Goal: Task Accomplishment & Management: Use online tool/utility

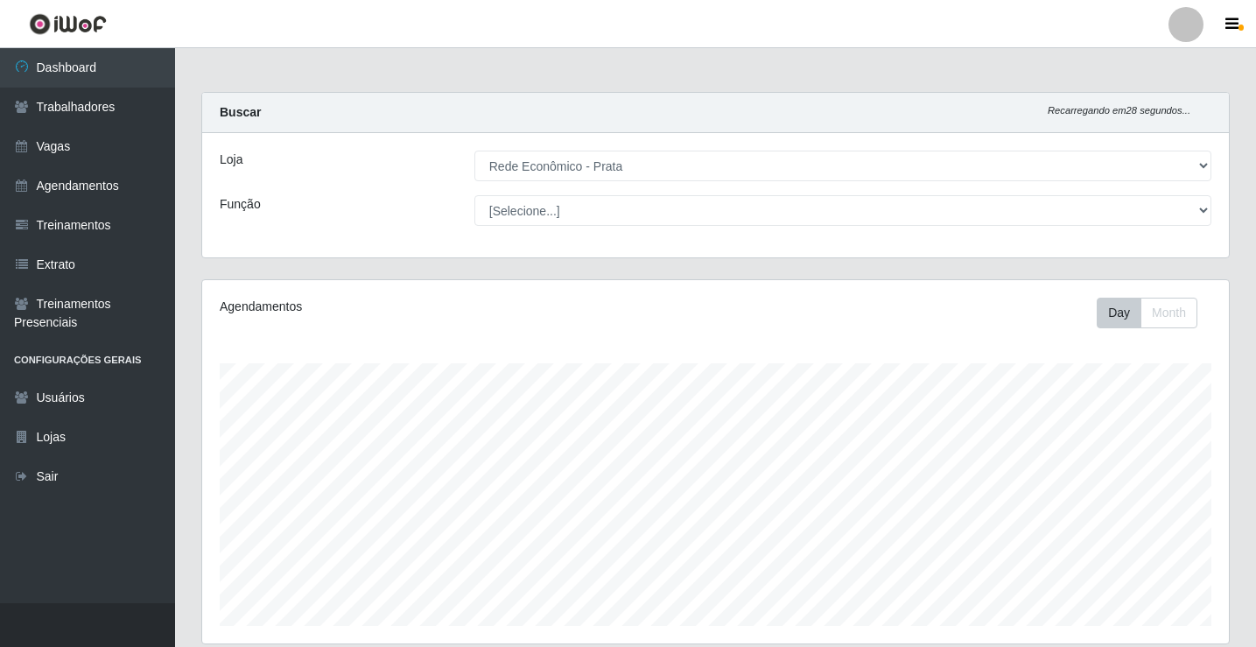
select select "192"
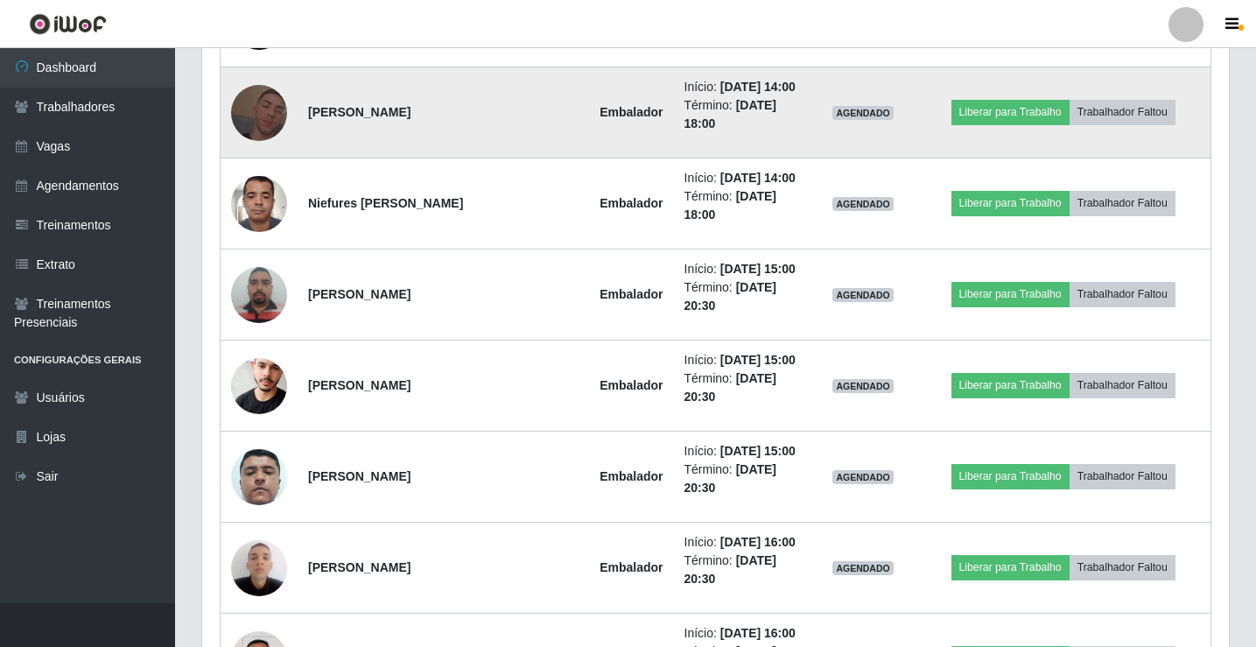
scroll to position [1254, 0]
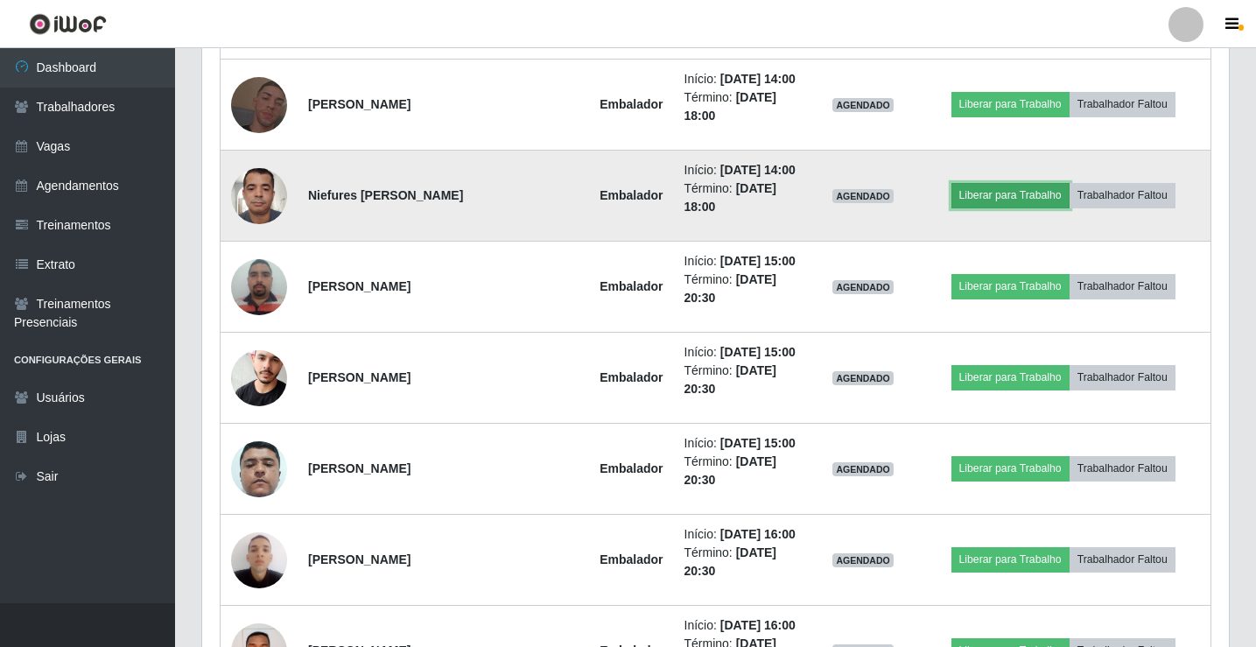
click at [1036, 207] on button "Liberar para Trabalho" at bounding box center [1010, 195] width 118 height 24
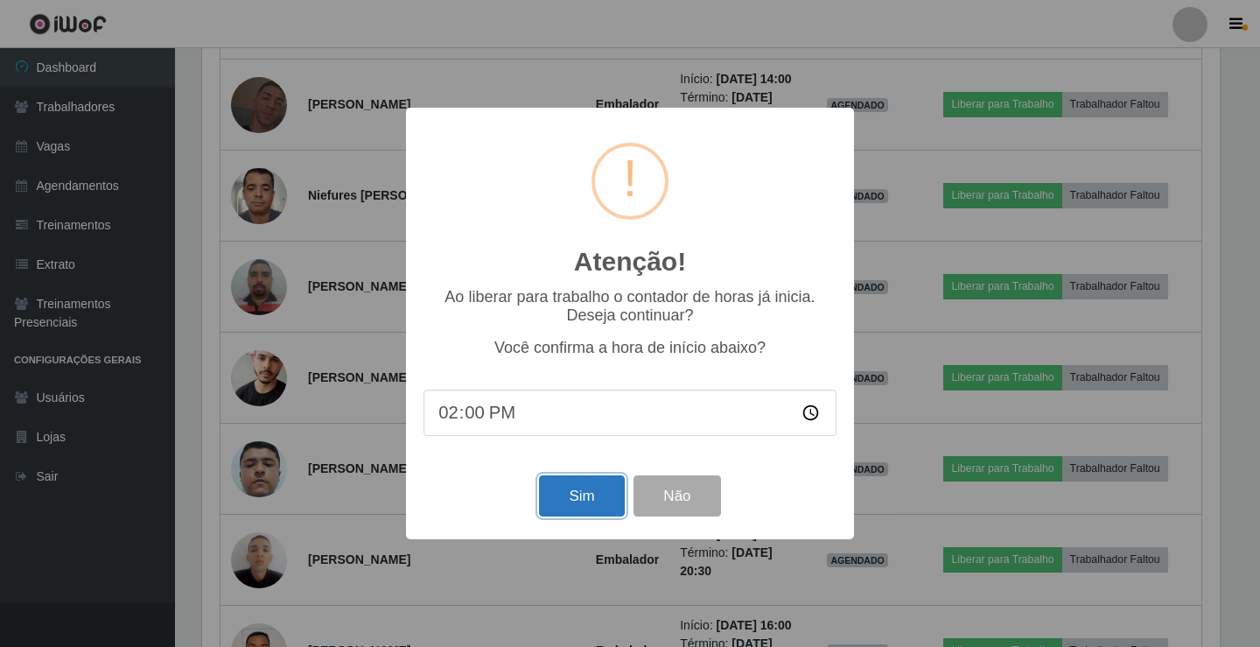
click at [612, 490] on button "Sim" at bounding box center [581, 495] width 85 height 41
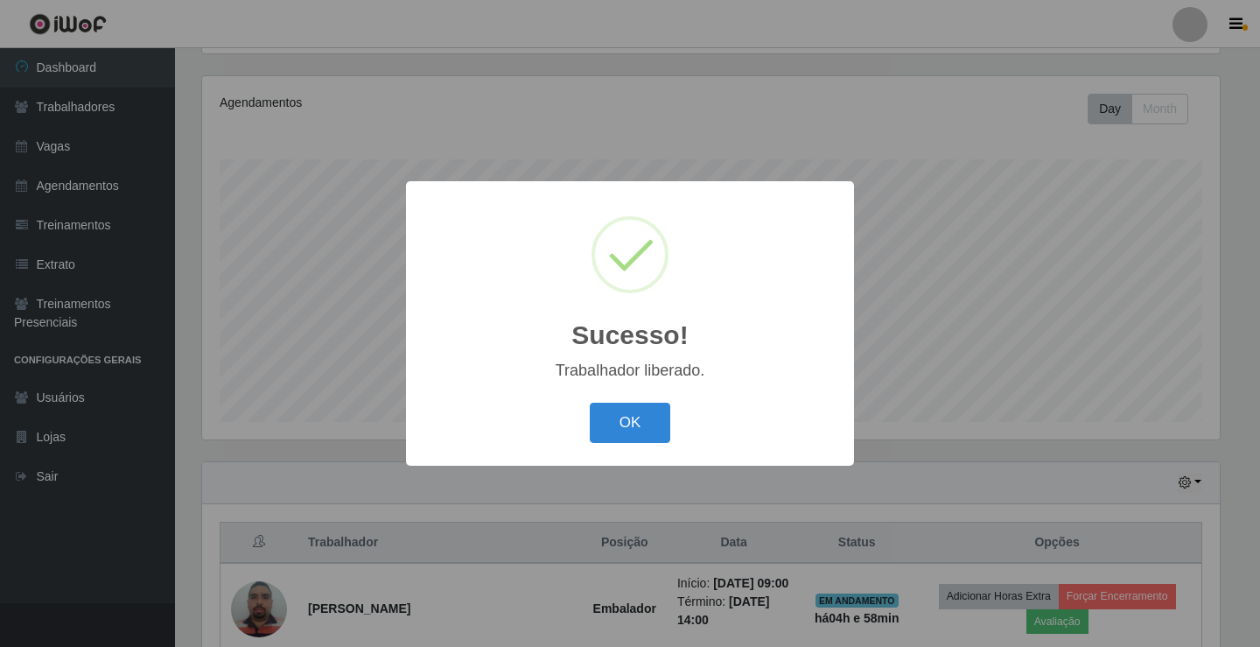
click at [652, 402] on div "OK Cancel" at bounding box center [629, 422] width 413 height 50
click at [650, 422] on button "OK" at bounding box center [630, 422] width 81 height 41
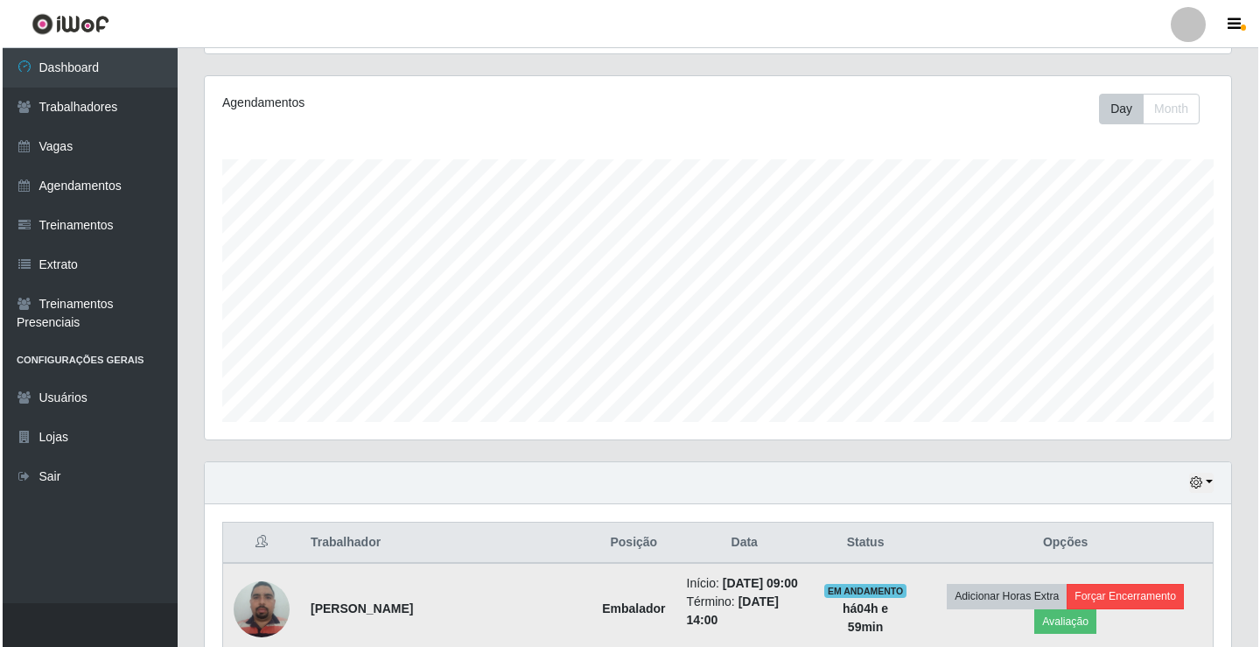
scroll to position [291, 0]
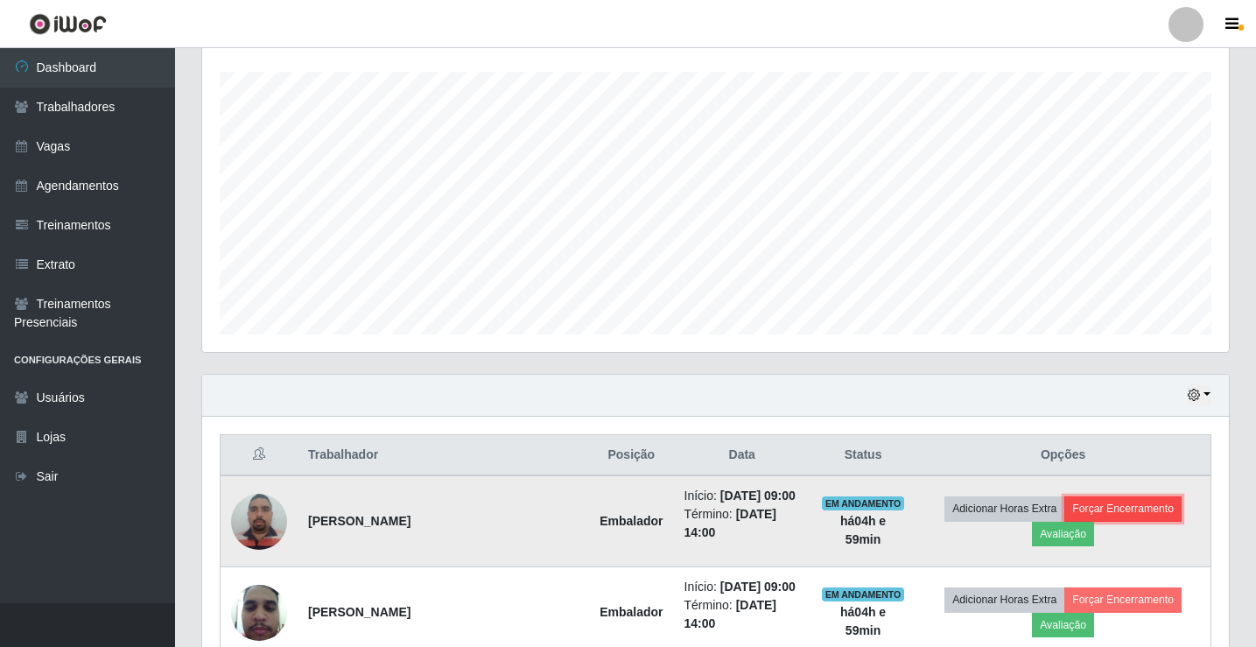
click at [1116, 510] on button "Forçar Encerramento" at bounding box center [1122, 508] width 117 height 24
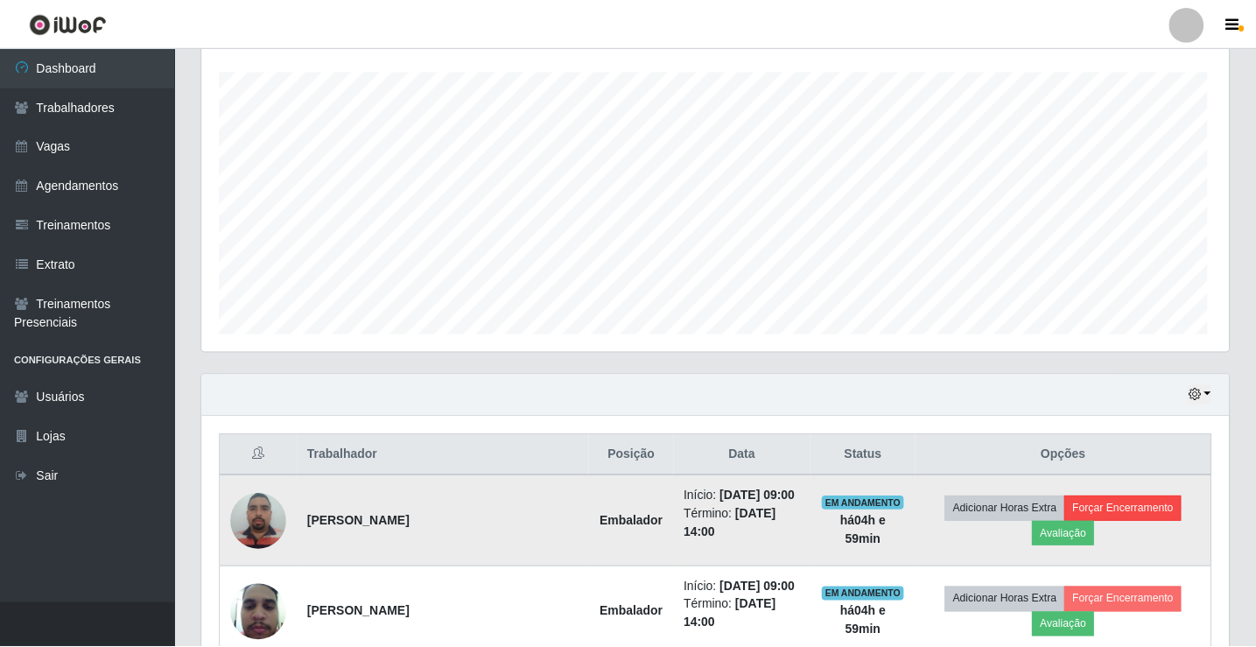
scroll to position [363, 1018]
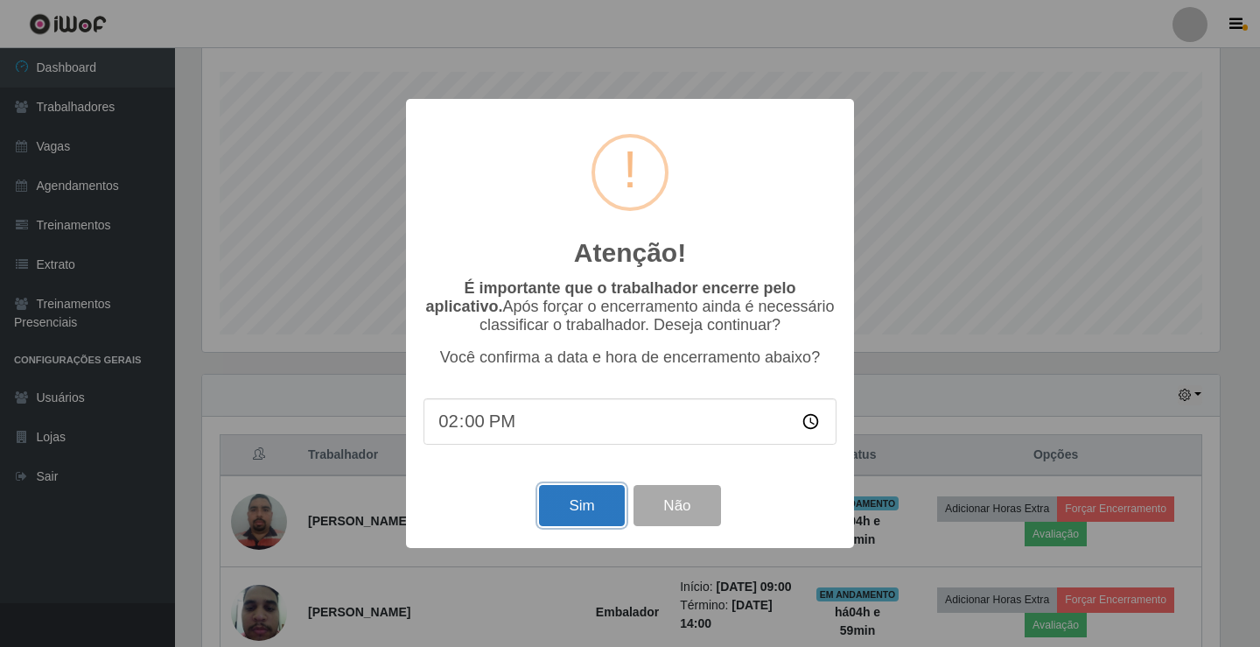
click at [570, 514] on button "Sim" at bounding box center [581, 505] width 85 height 41
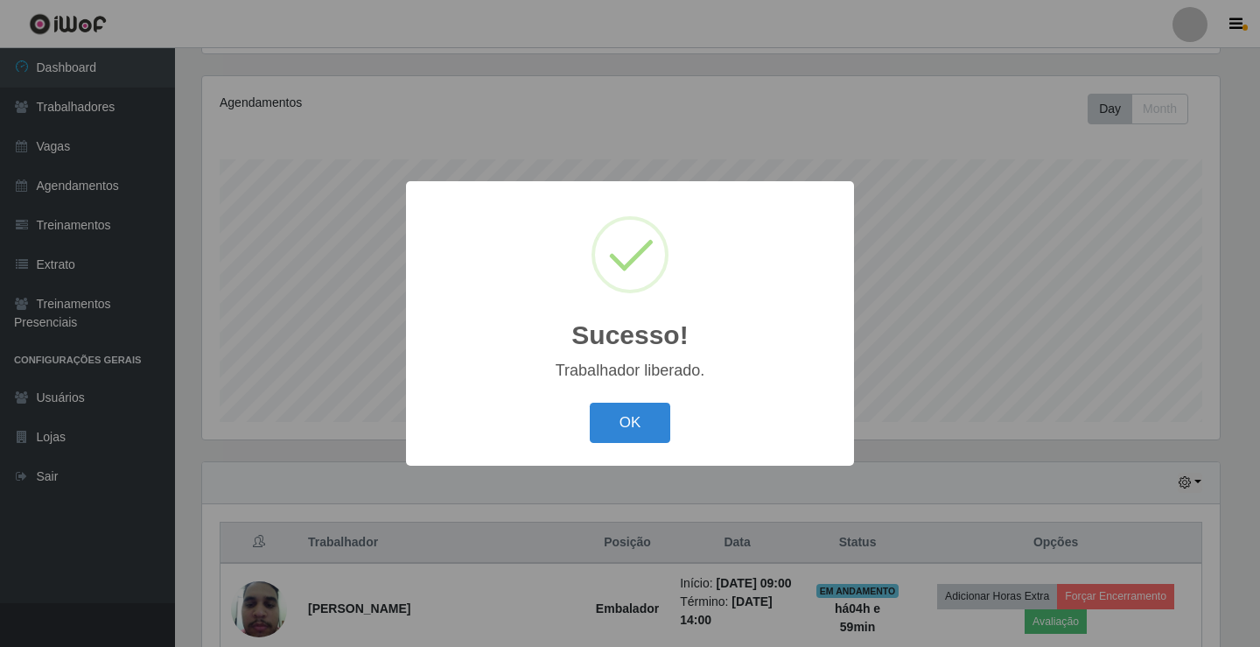
click at [590, 402] on button "OK" at bounding box center [630, 422] width 81 height 41
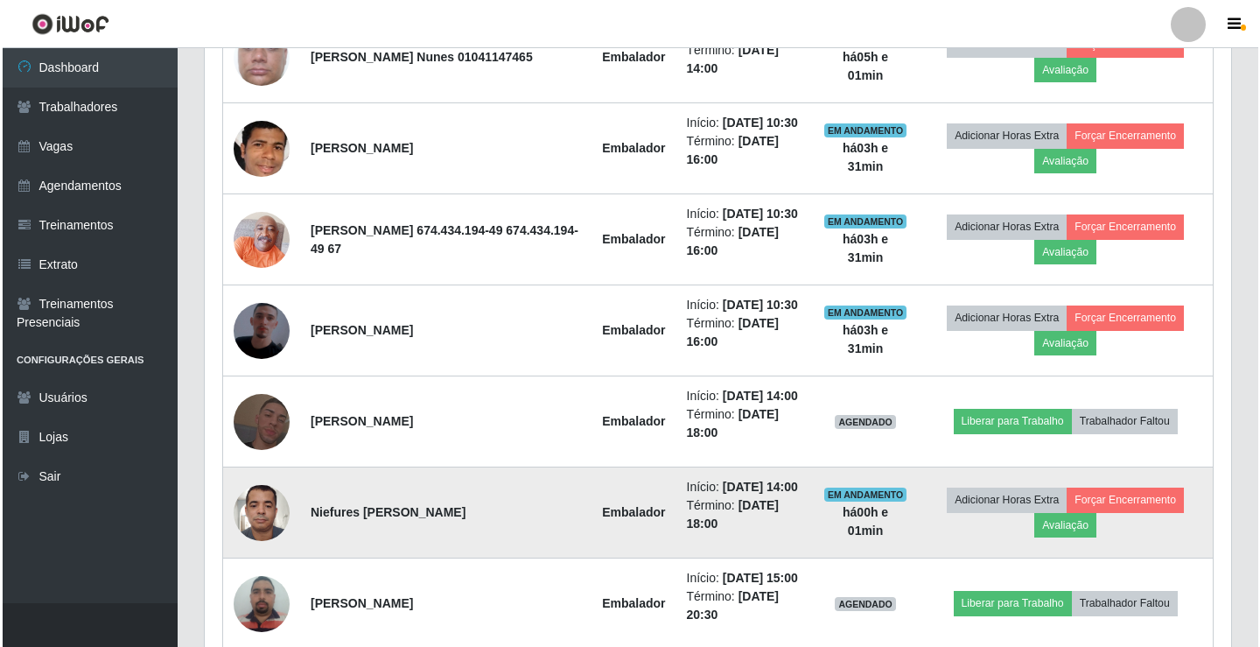
scroll to position [641, 0]
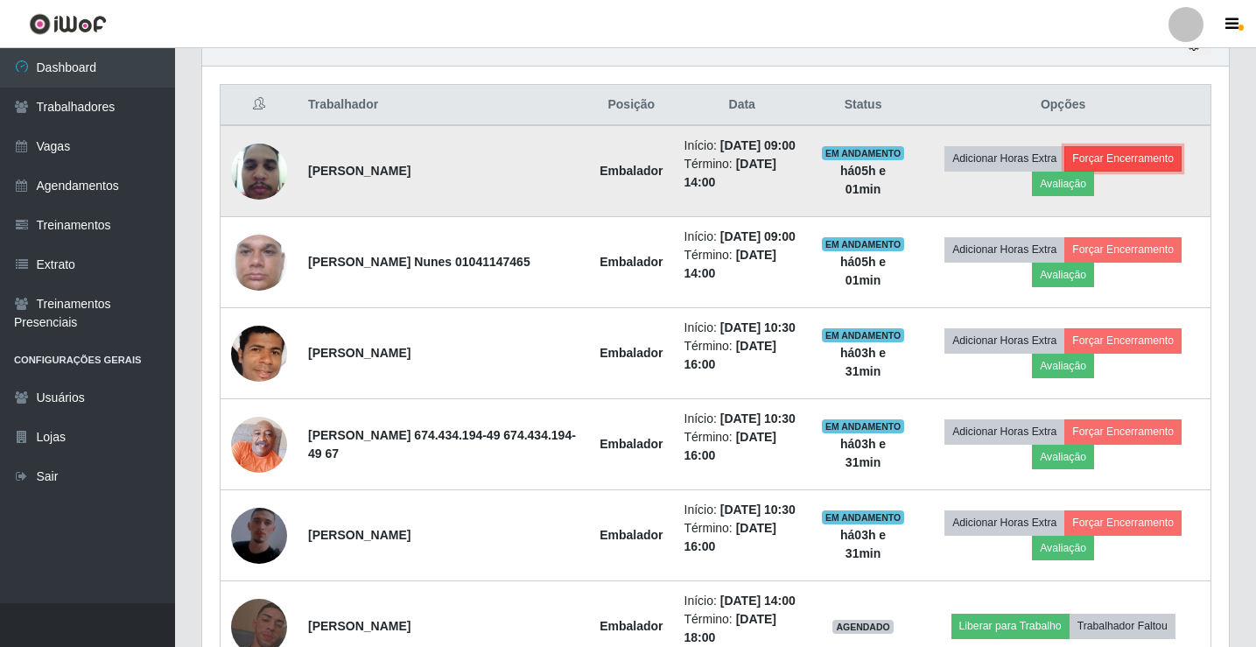
click at [1130, 162] on button "Forçar Encerramento" at bounding box center [1122, 158] width 117 height 24
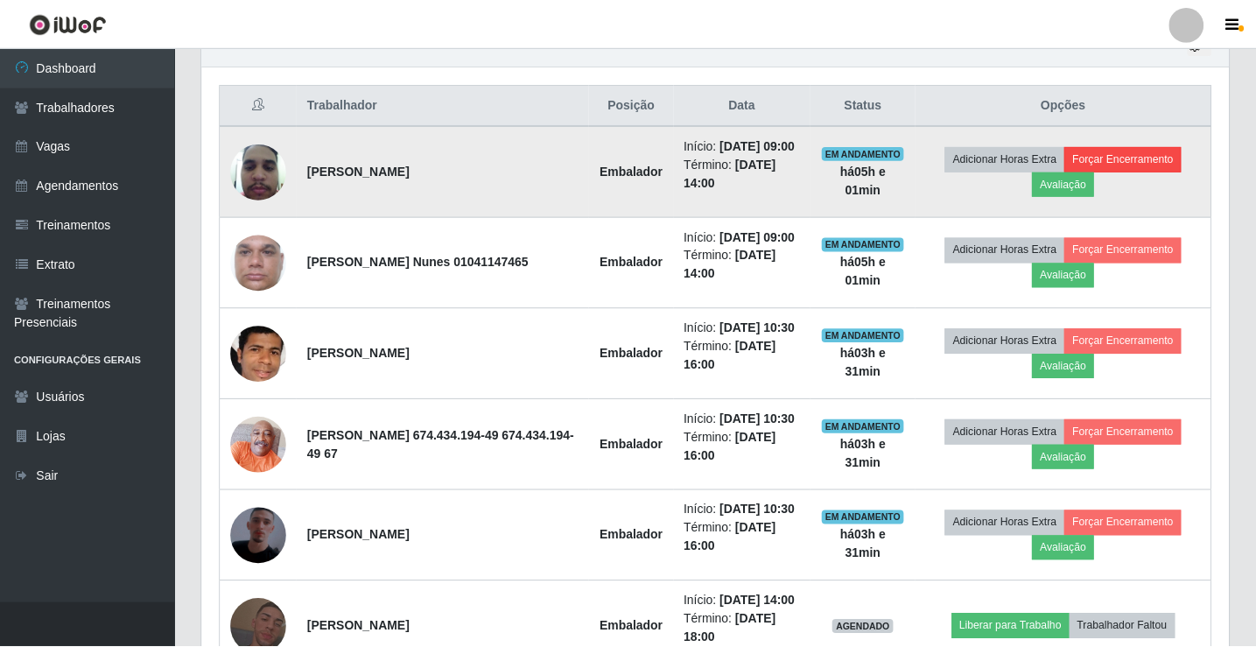
scroll to position [363, 1018]
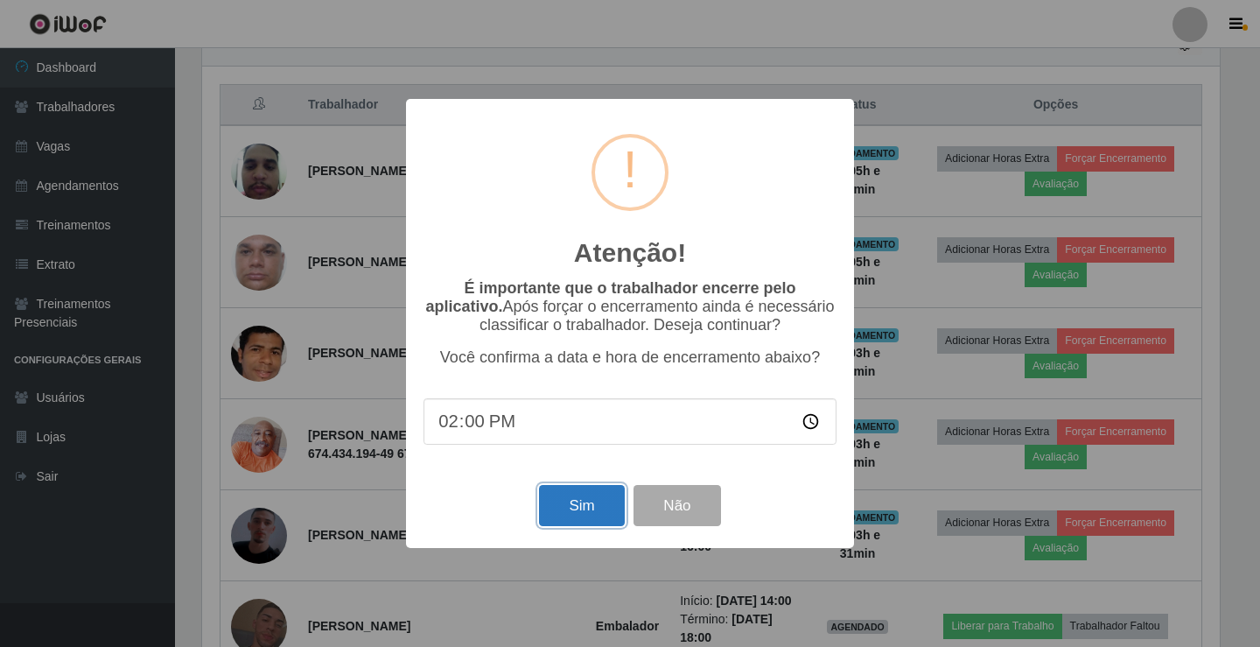
click at [588, 516] on button "Sim" at bounding box center [581, 505] width 85 height 41
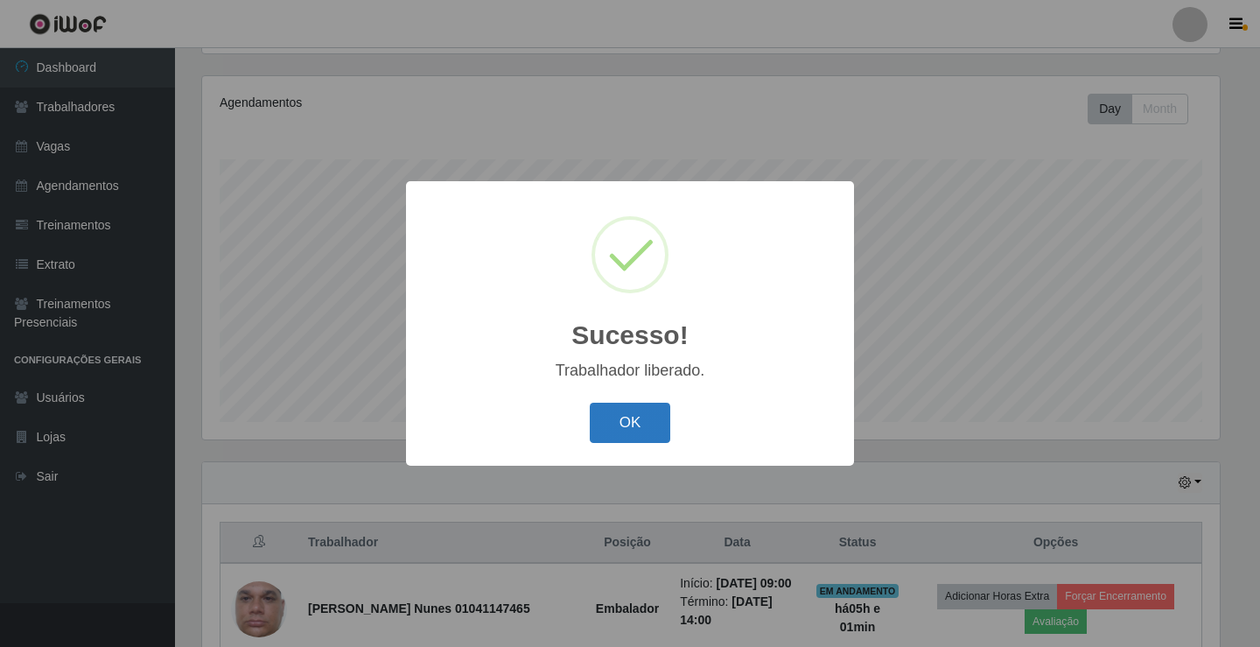
click at [641, 422] on button "OK" at bounding box center [630, 422] width 81 height 41
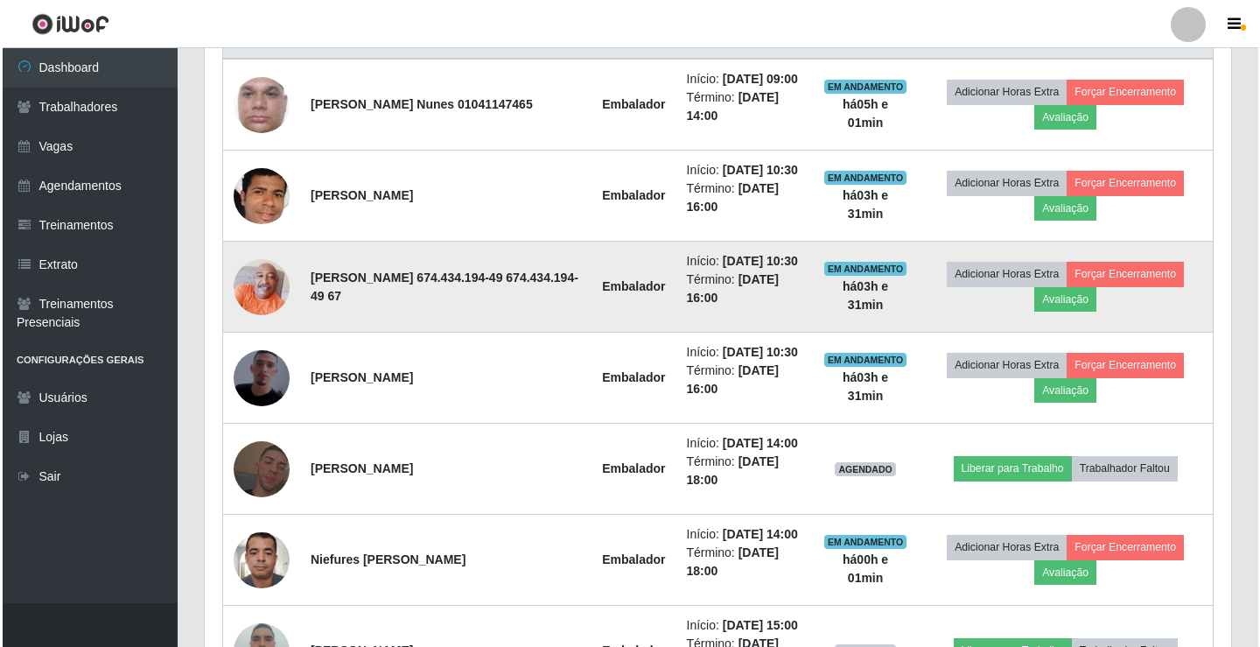
scroll to position [729, 0]
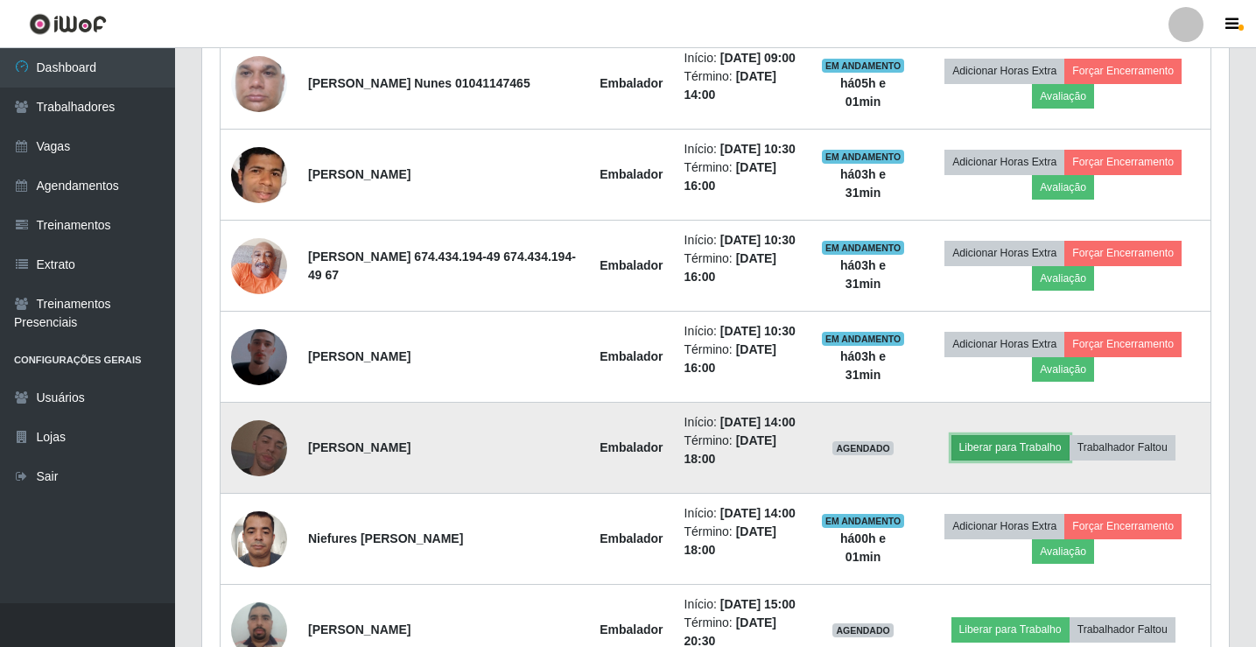
click at [987, 459] on button "Liberar para Trabalho" at bounding box center [1010, 447] width 118 height 24
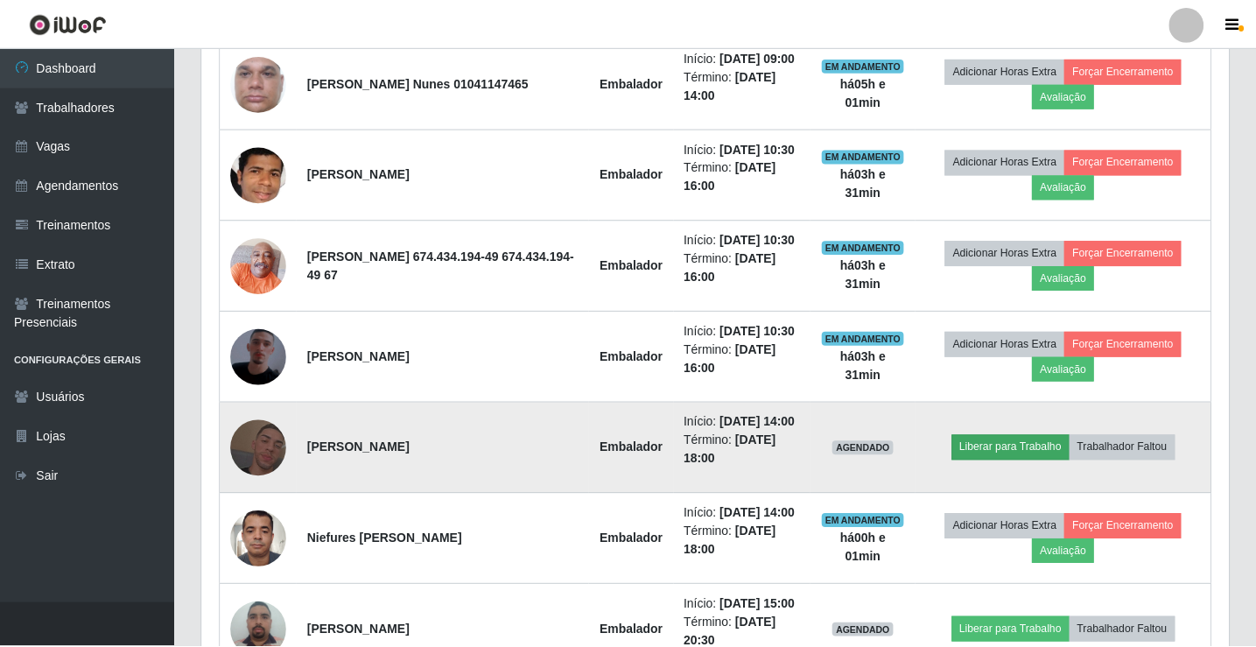
scroll to position [363, 1018]
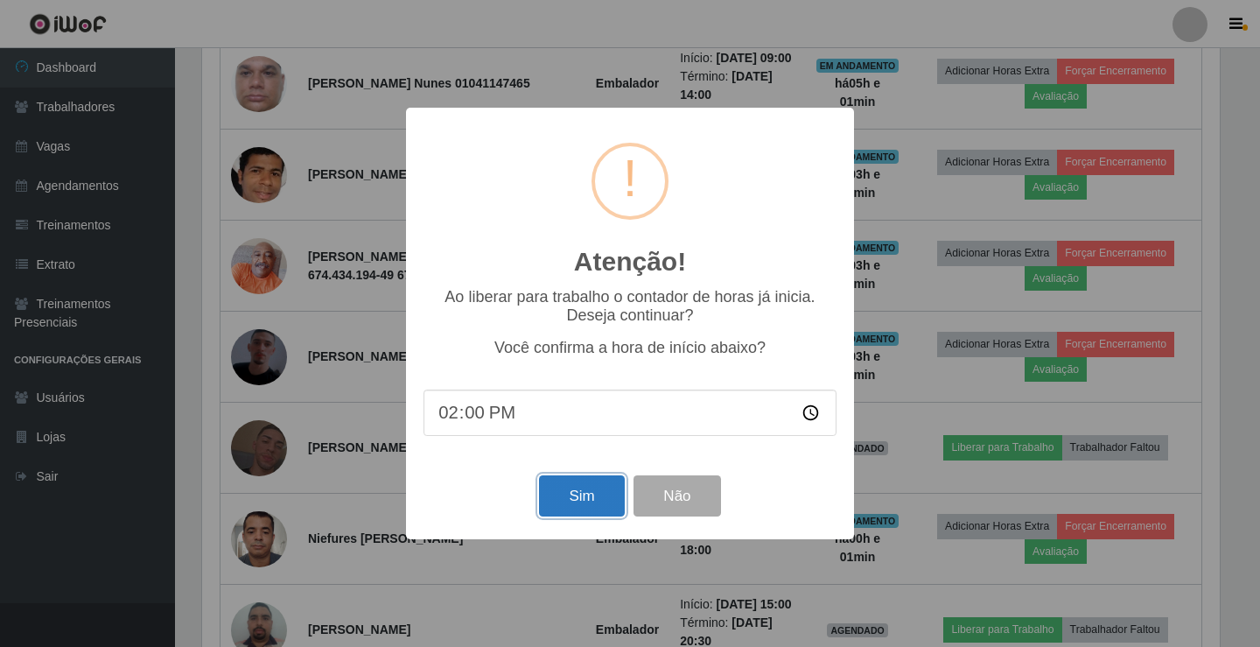
click at [565, 486] on button "Sim" at bounding box center [581, 495] width 85 height 41
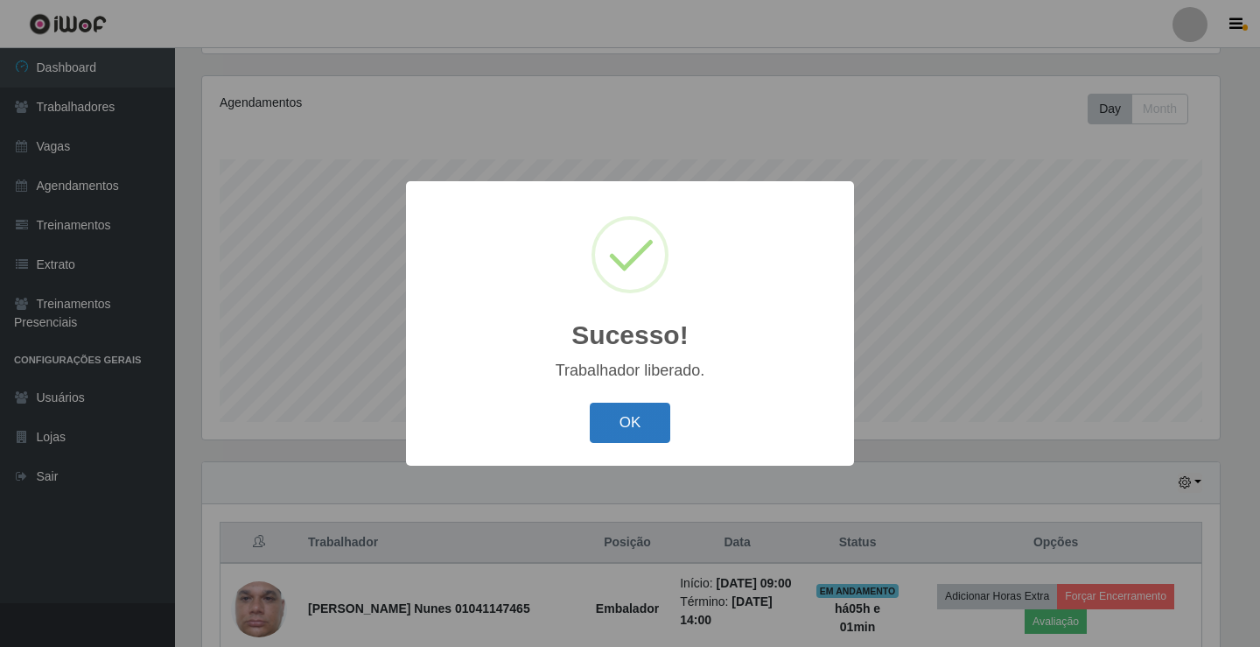
click at [627, 426] on button "OK" at bounding box center [630, 422] width 81 height 41
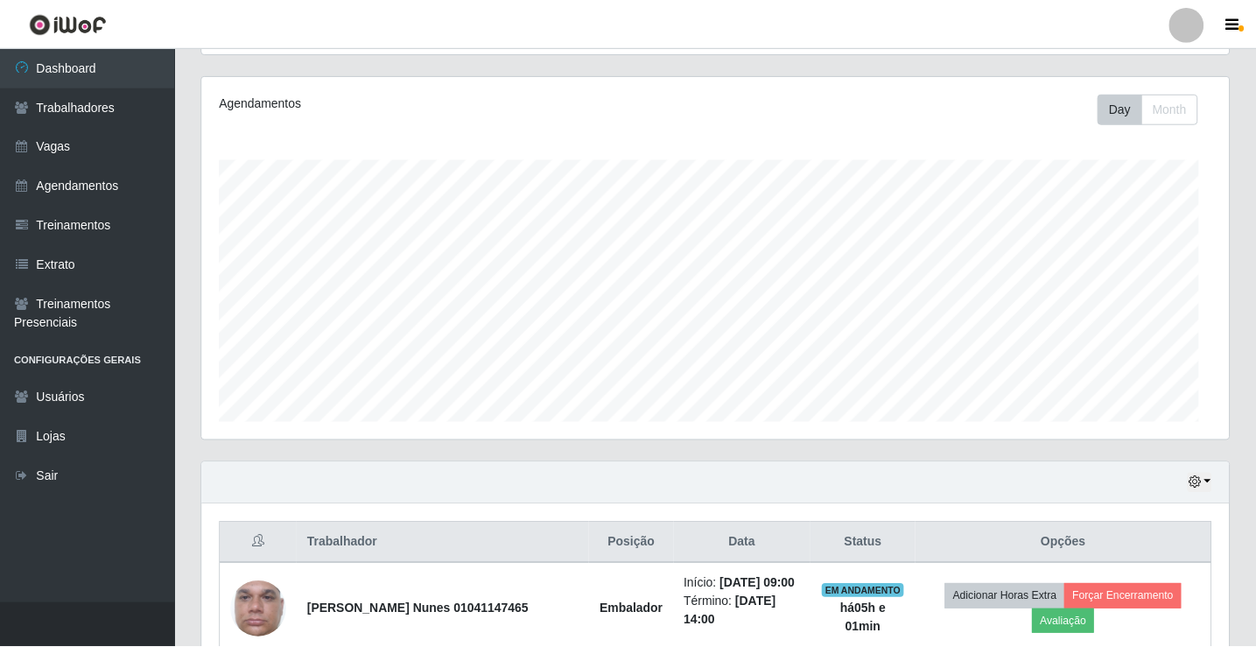
scroll to position [363, 1026]
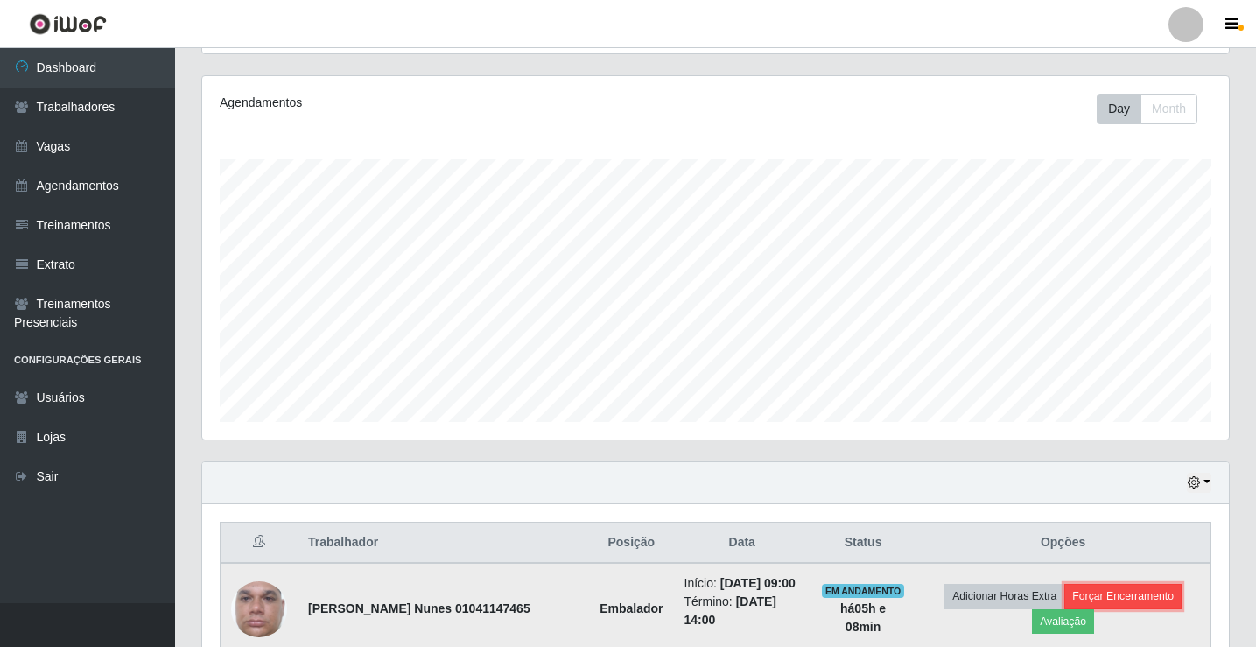
click at [1123, 605] on button "Forçar Encerramento" at bounding box center [1122, 596] width 117 height 24
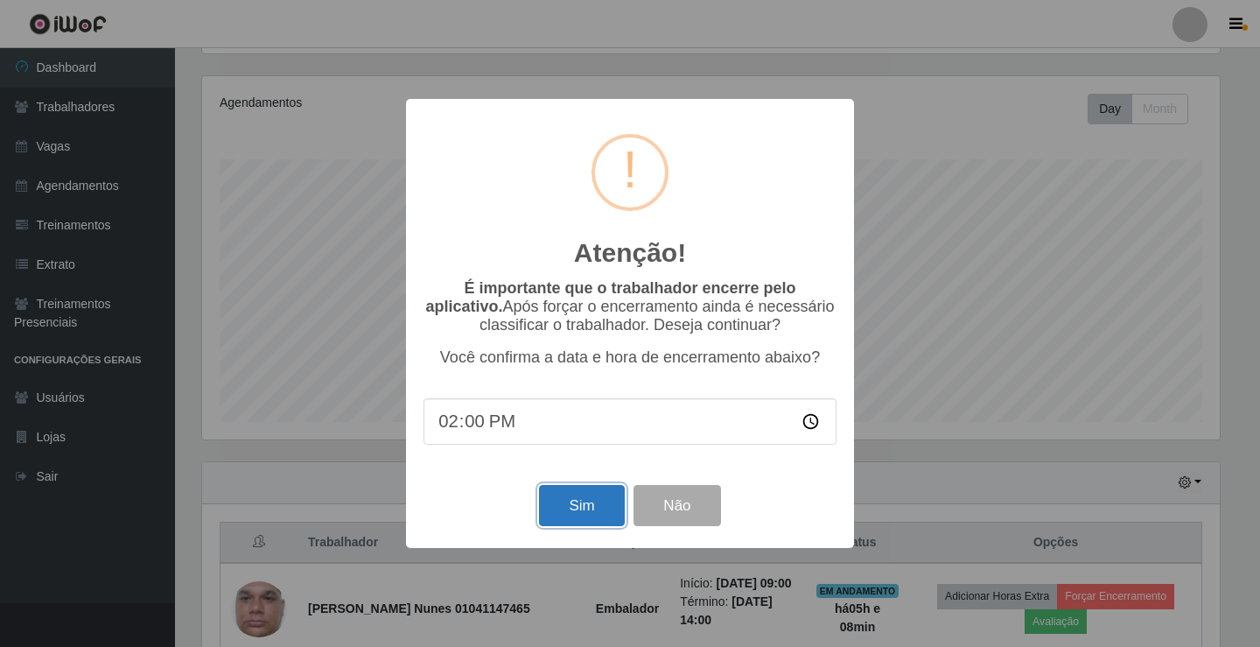
click at [577, 509] on button "Sim" at bounding box center [581, 505] width 85 height 41
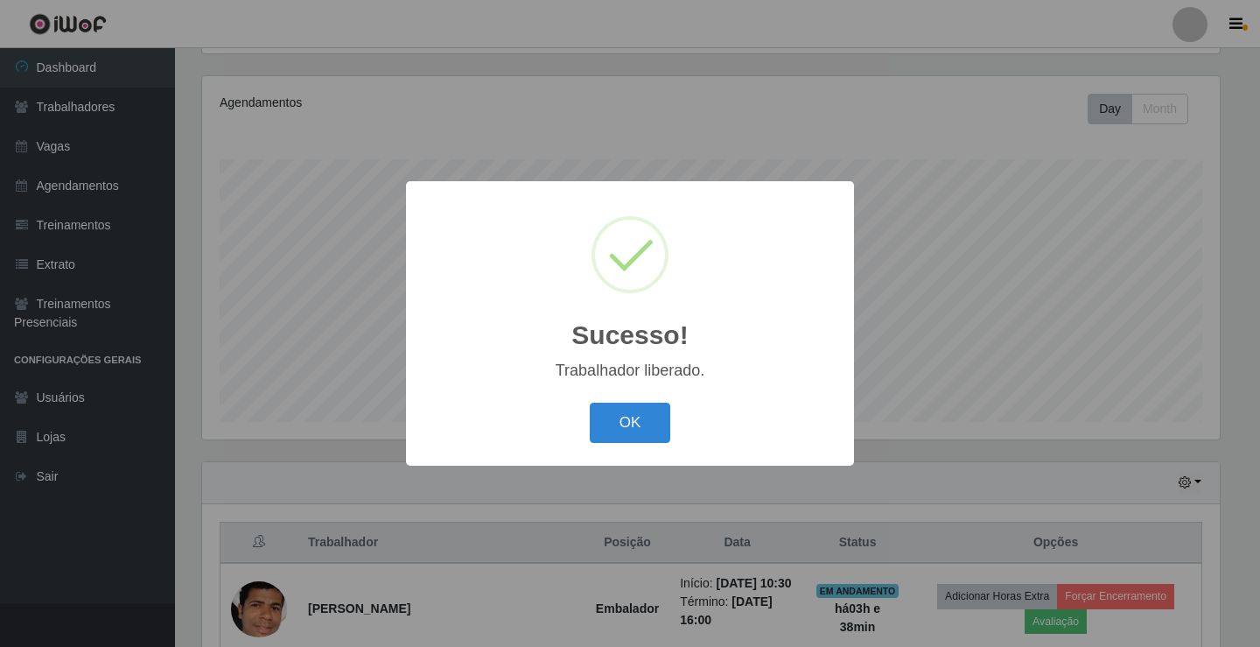
click at [590, 402] on button "OK" at bounding box center [630, 422] width 81 height 41
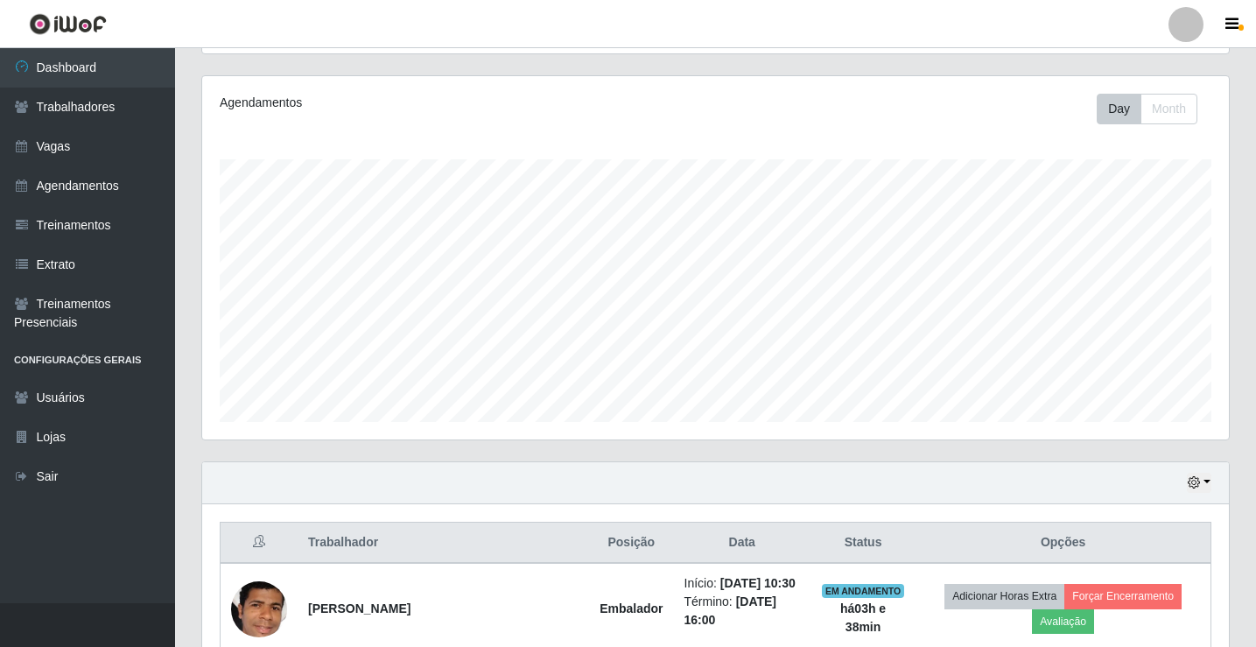
scroll to position [363, 1026]
